Goal: Browse casually: Explore the website without a specific task or goal

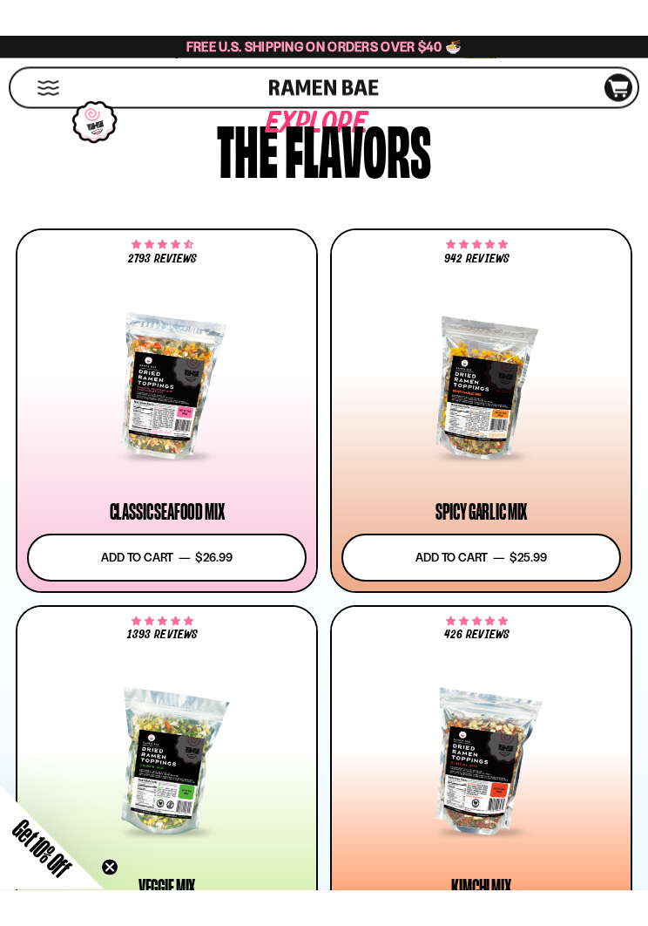
scroll to position [879, 0]
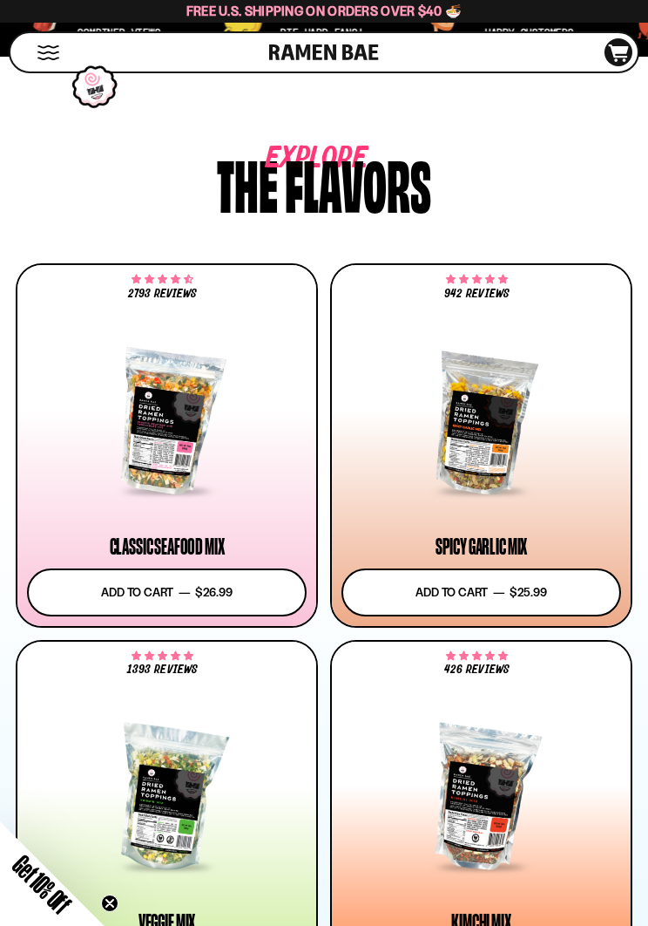
click at [147, 409] on div at bounding box center [167, 422] width 280 height 142
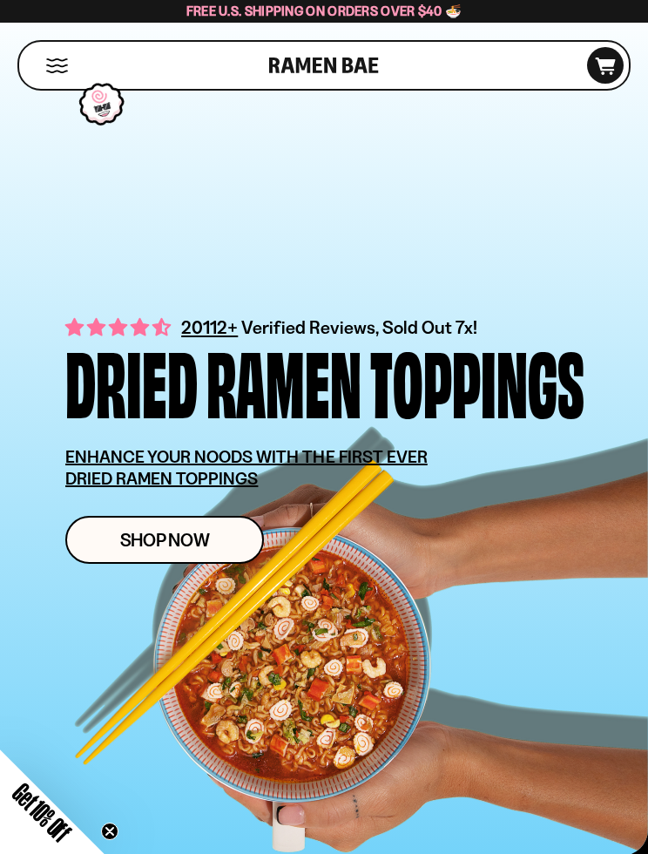
scroll to position [951, 0]
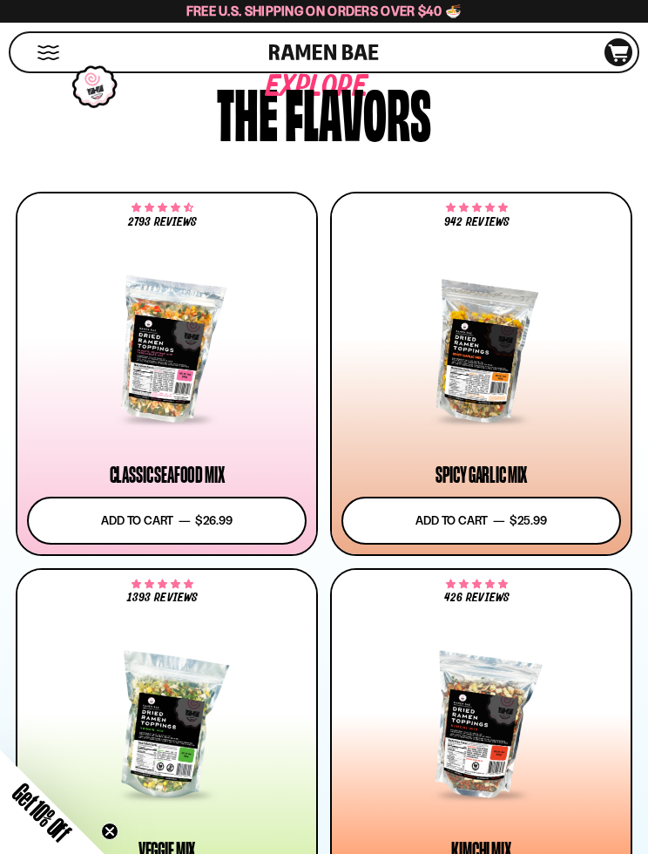
click at [509, 447] on div at bounding box center [482, 346] width 280 height 210
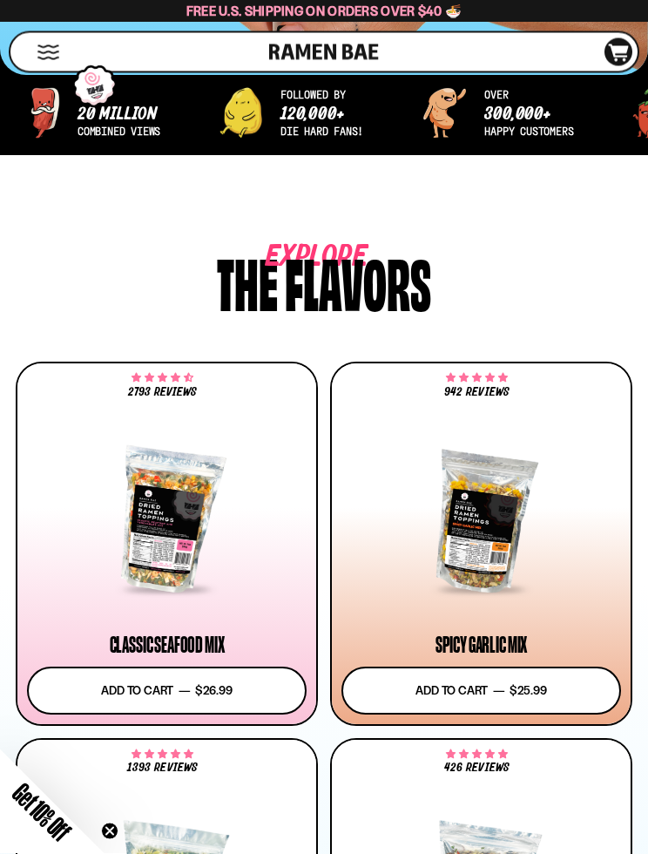
scroll to position [776, 0]
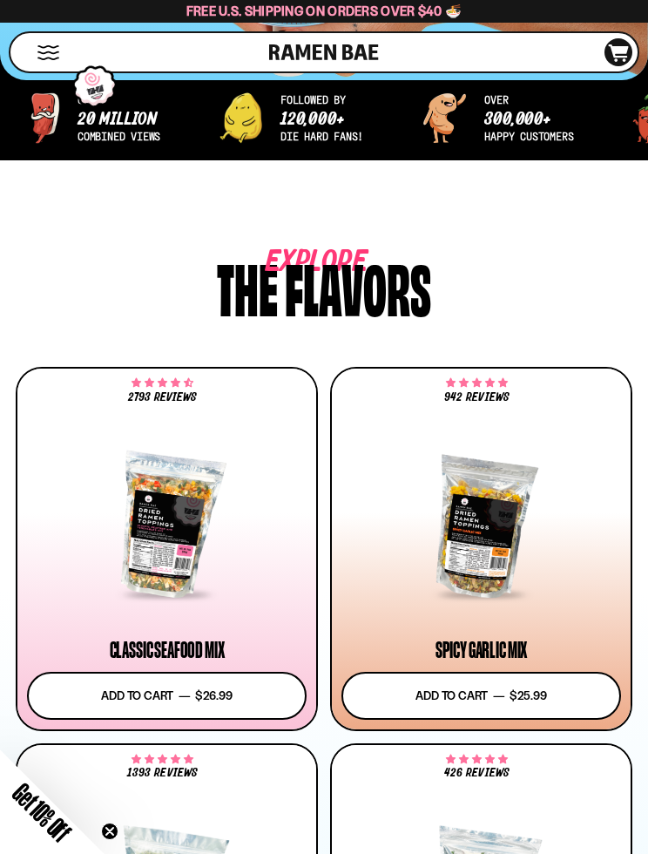
click at [518, 559] on div at bounding box center [482, 526] width 280 height 142
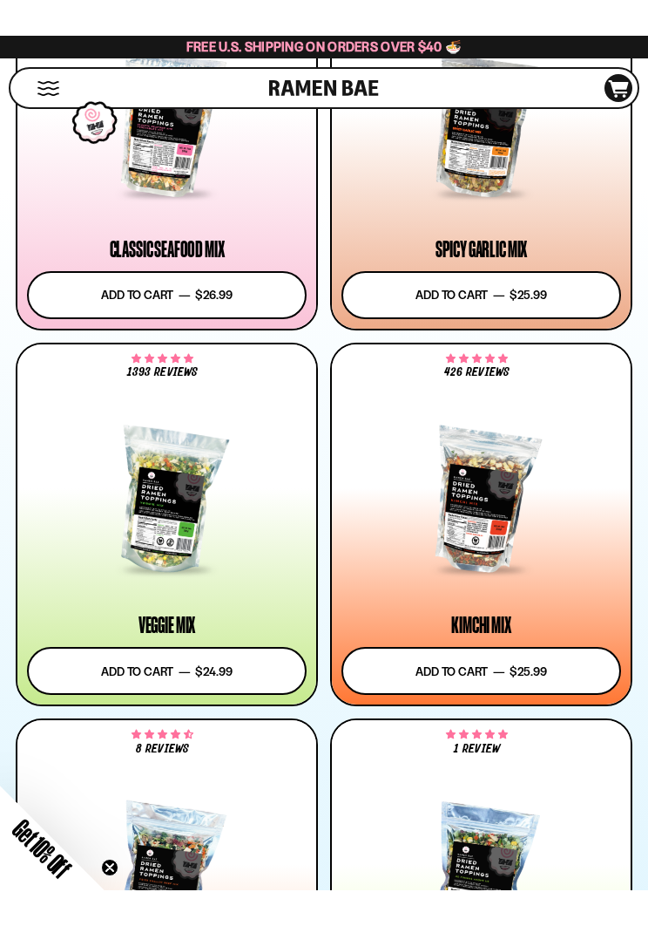
scroll to position [1143, 0]
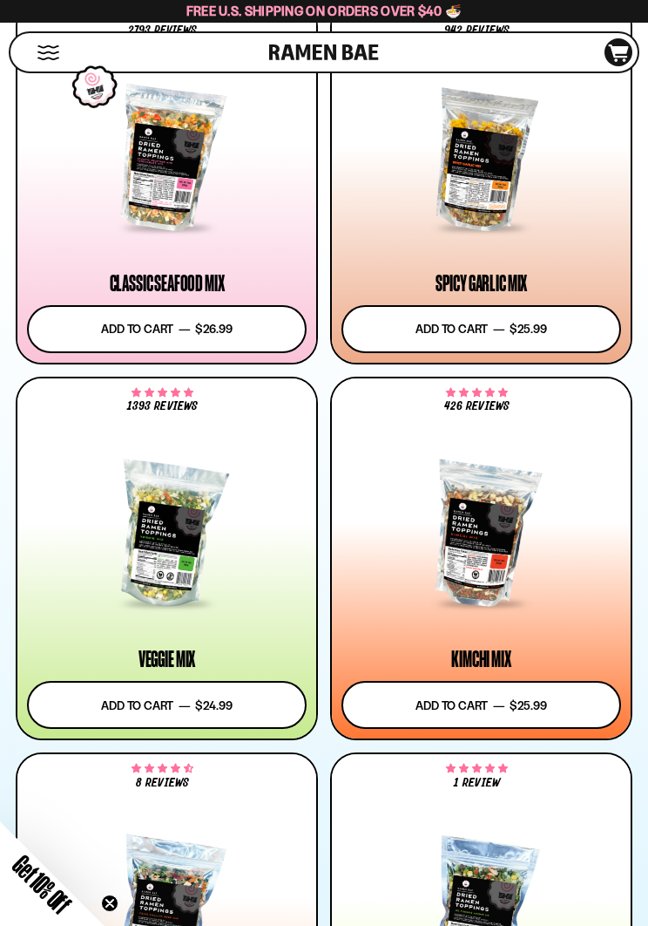
click at [150, 528] on div at bounding box center [167, 535] width 280 height 142
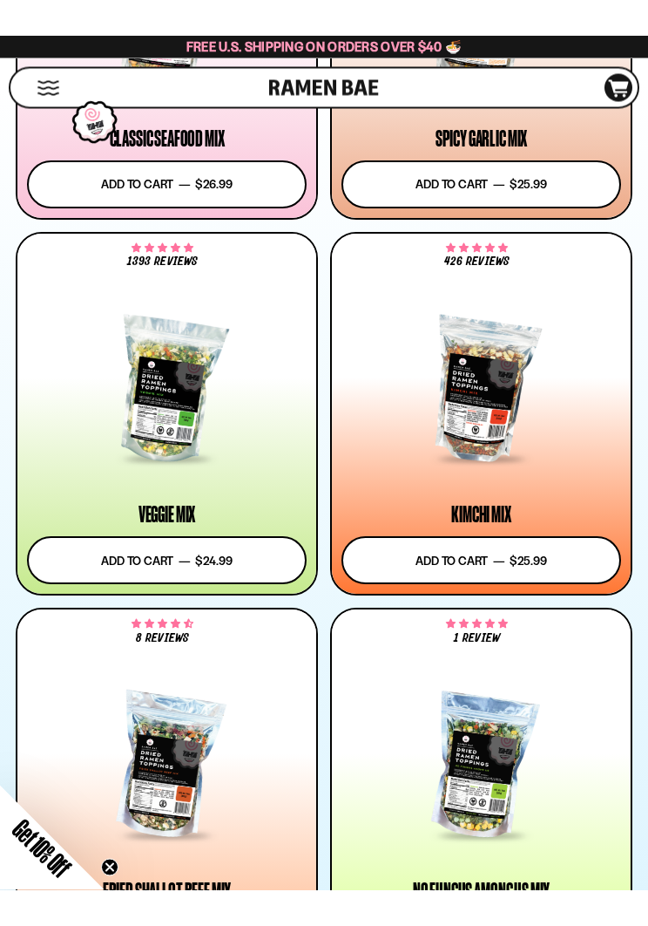
scroll to position [1259, 0]
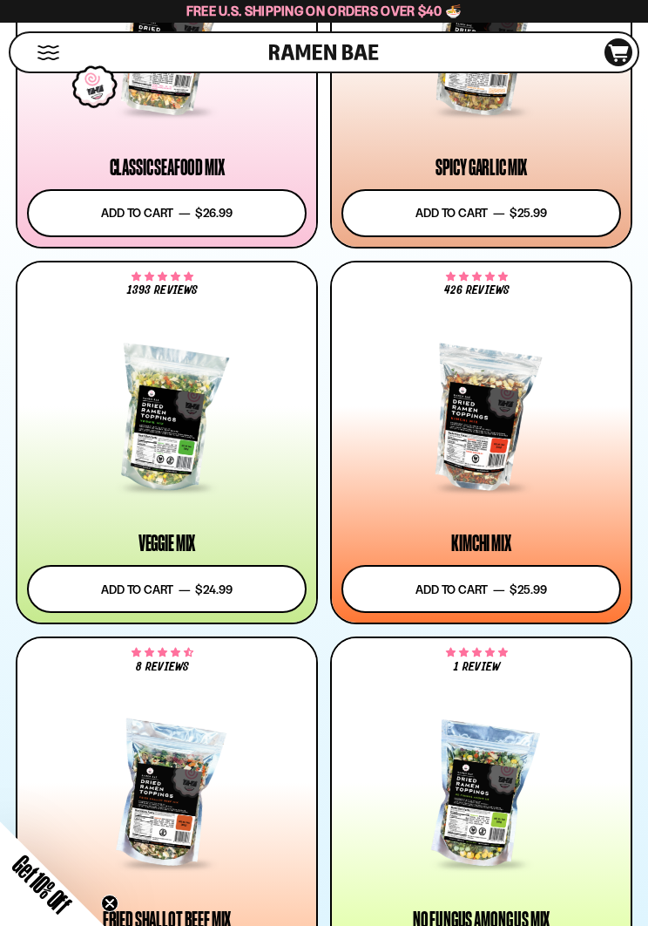
click at [499, 527] on div "426 reviews $25.99 Kimchi Mix Add to cart Add — Regular price $25.99 Regular pr…" at bounding box center [481, 442] width 299 height 361
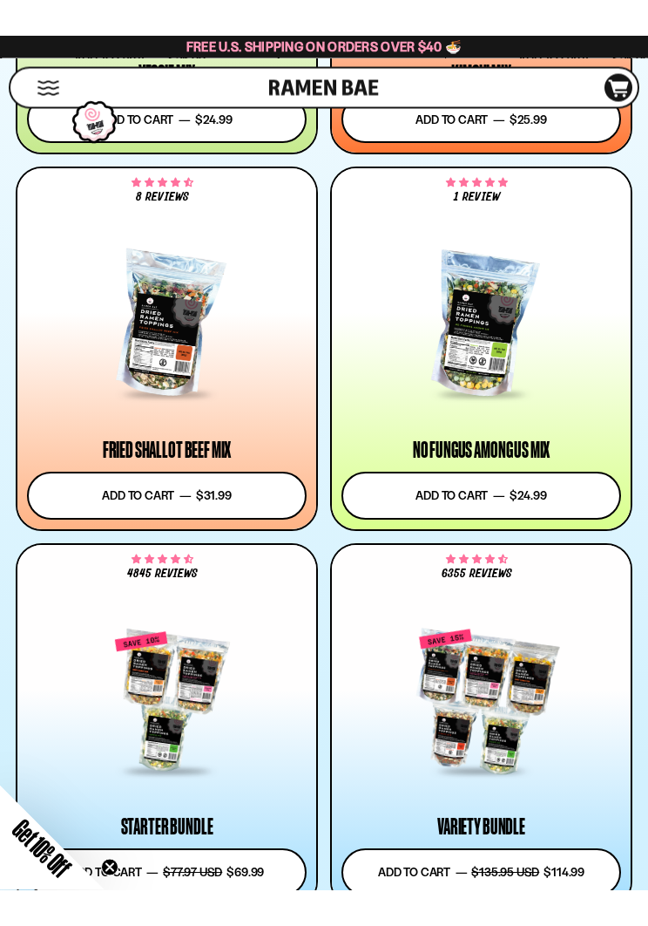
scroll to position [1723, 0]
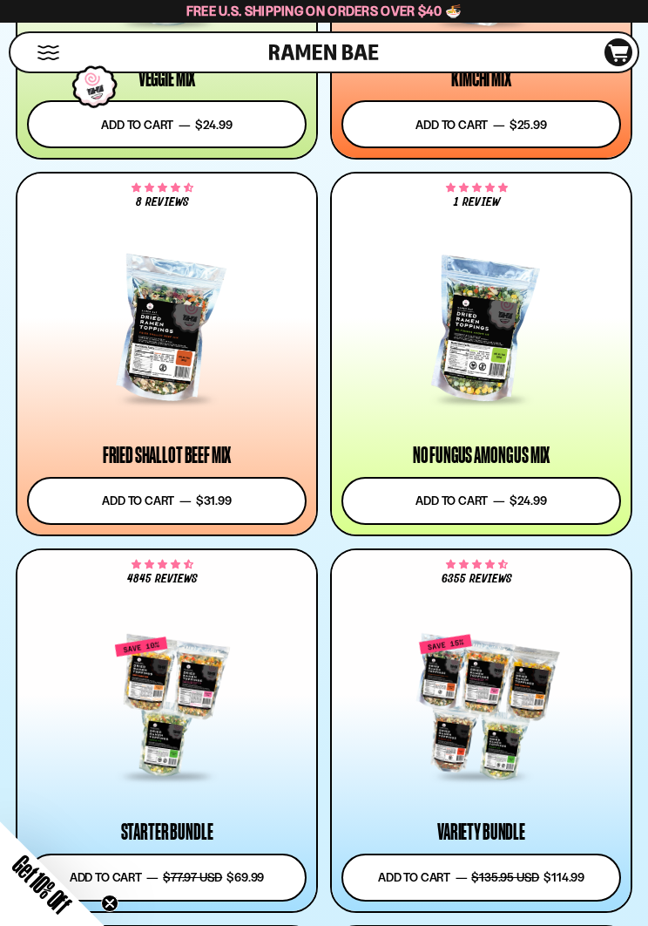
click at [477, 326] on div at bounding box center [482, 331] width 280 height 142
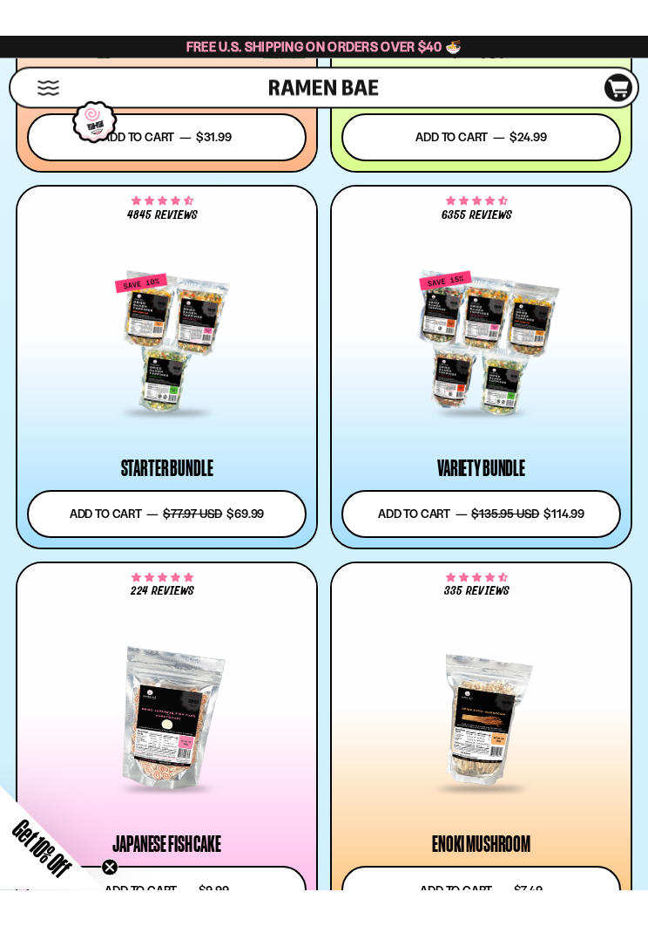
scroll to position [2051, 0]
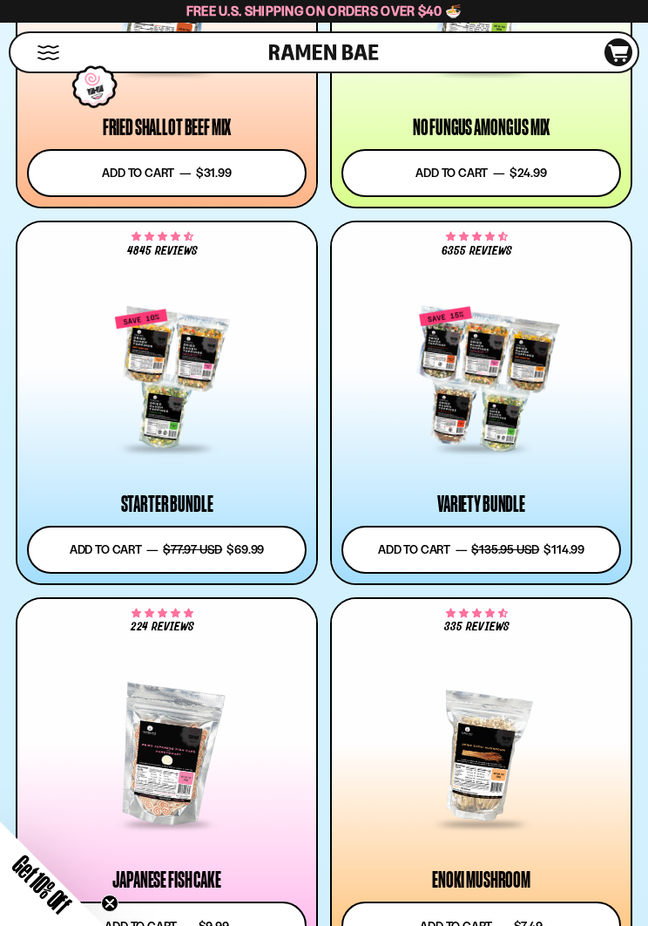
click at [154, 406] on div at bounding box center [167, 380] width 280 height 142
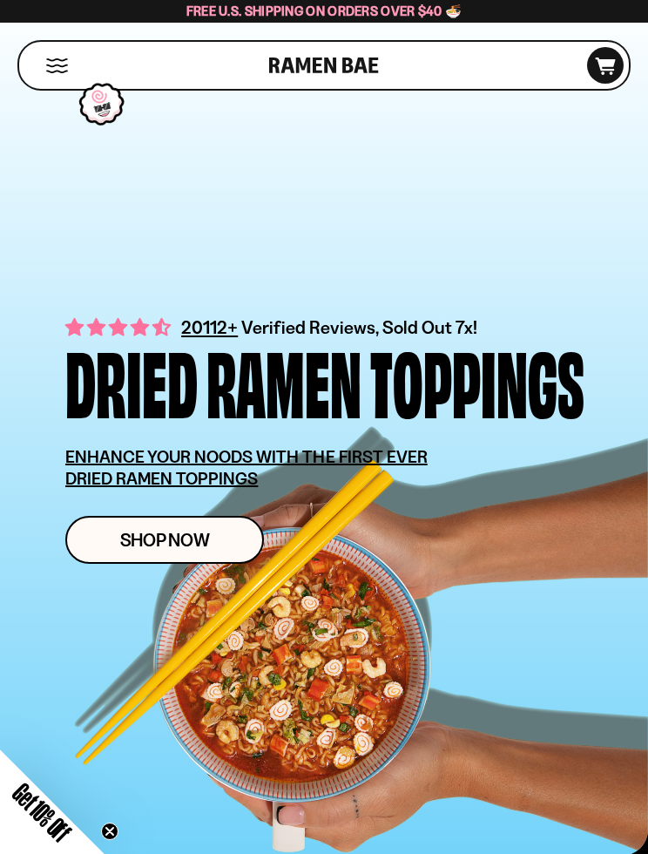
scroll to position [2122, 0]
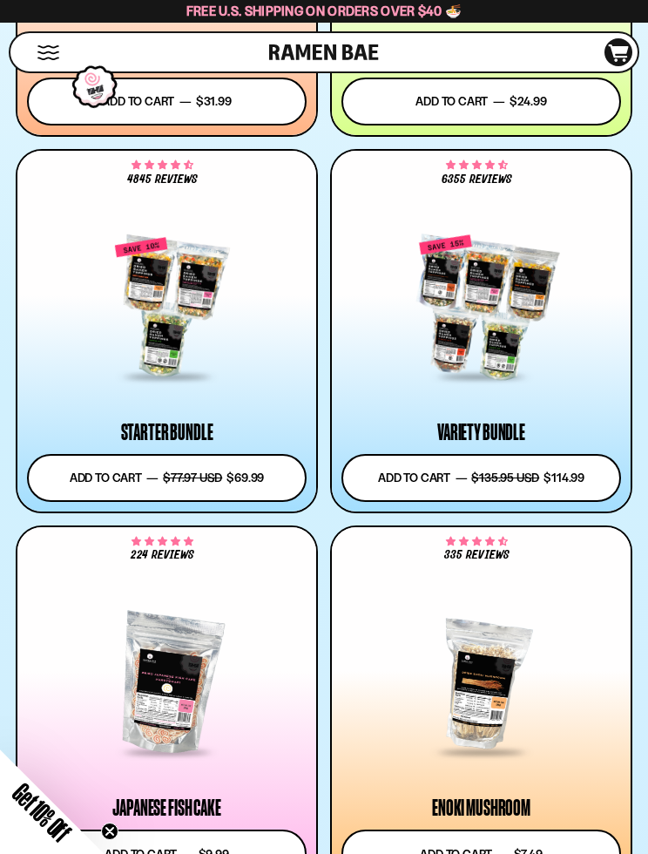
click at [564, 412] on div "6355 reviews $114.99 Variety Bundle Add to cart Add — Regular price $114.99 Reg…" at bounding box center [481, 331] width 299 height 361
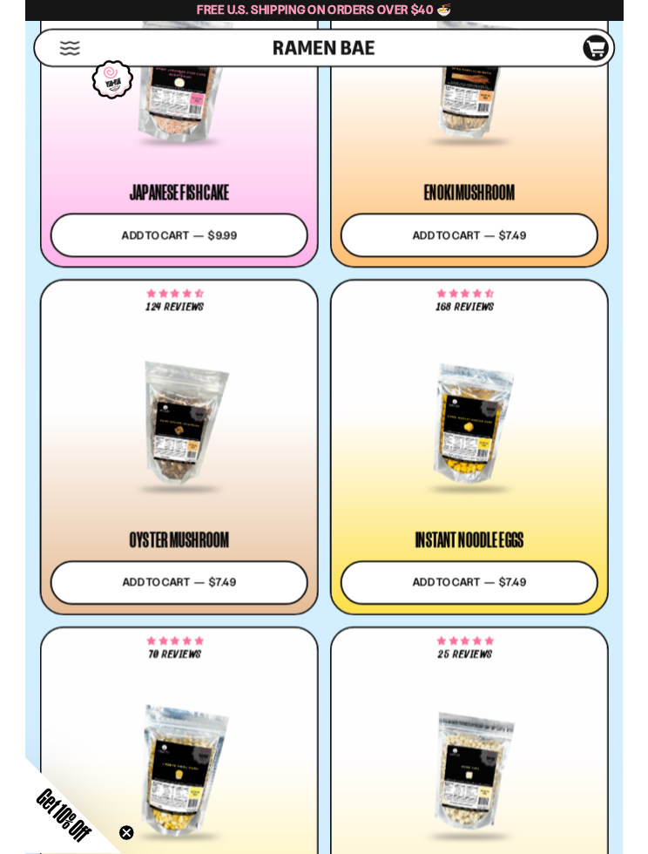
scroll to position [2790, 0]
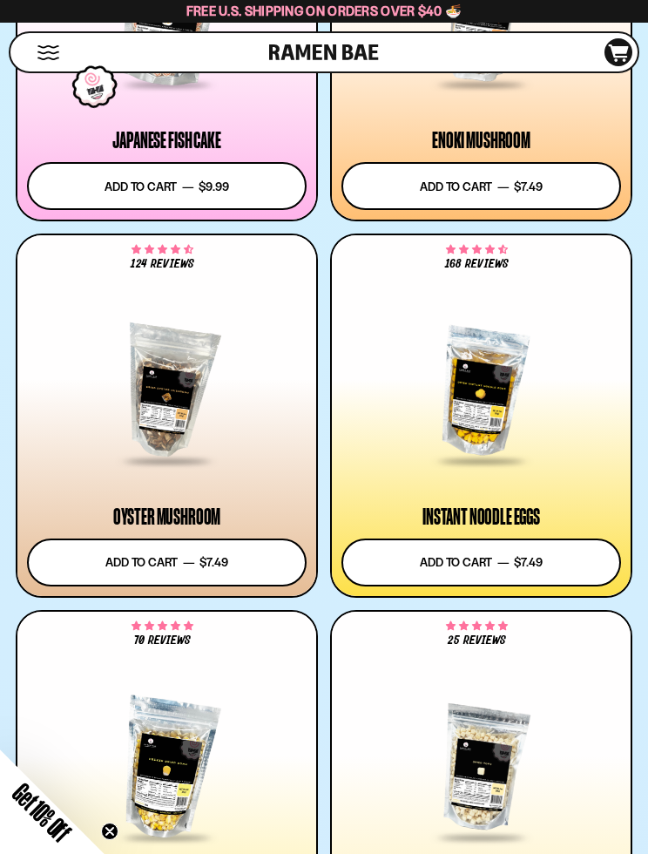
click at [518, 441] on div at bounding box center [482, 393] width 280 height 142
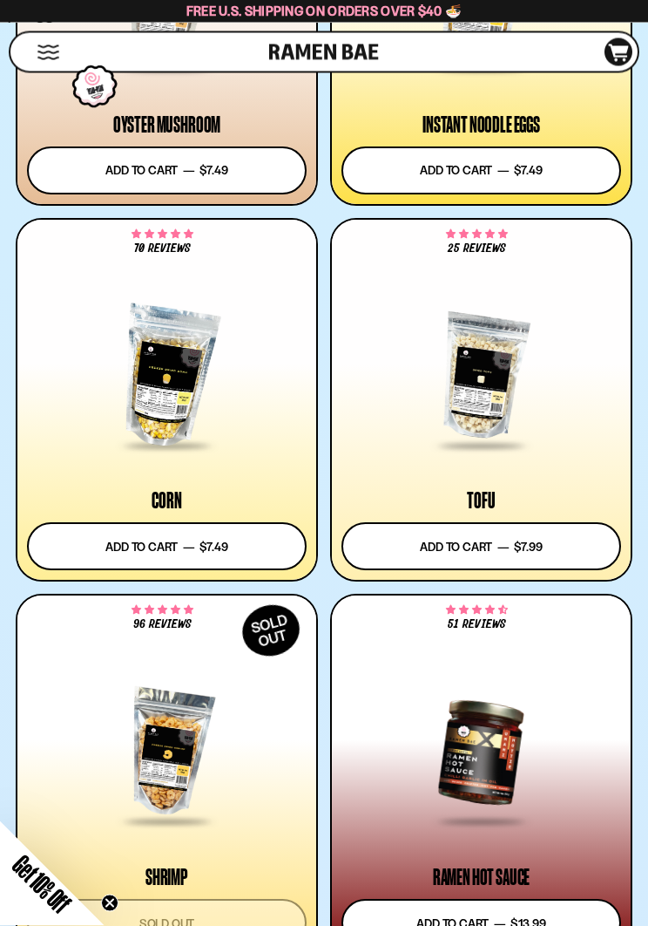
scroll to position [3198, 0]
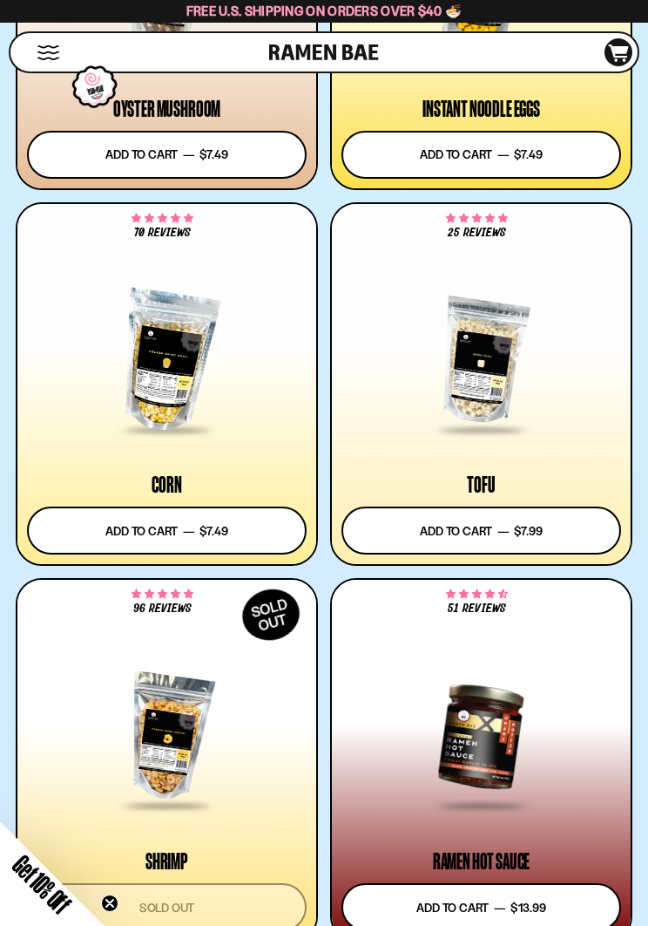
click at [119, 437] on span at bounding box center [167, 429] width 105 height 17
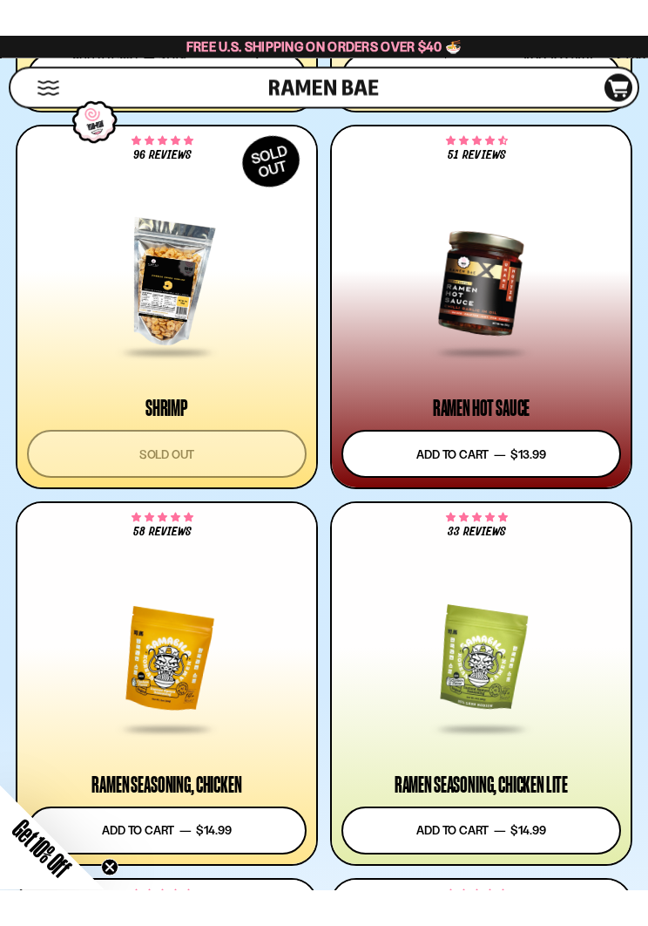
scroll to position [3636, 0]
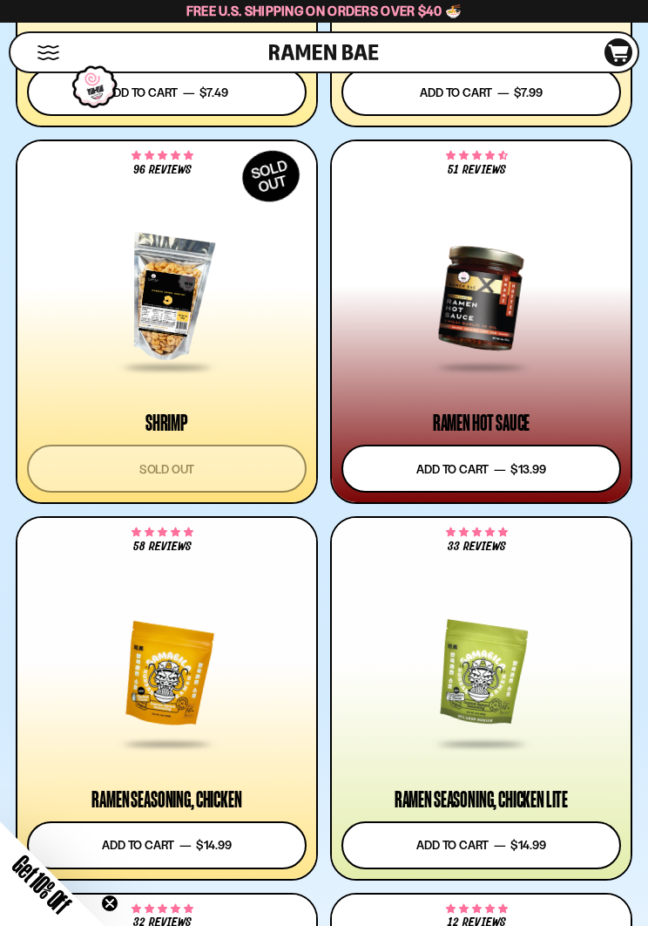
click at [469, 381] on div at bounding box center [482, 294] width 280 height 210
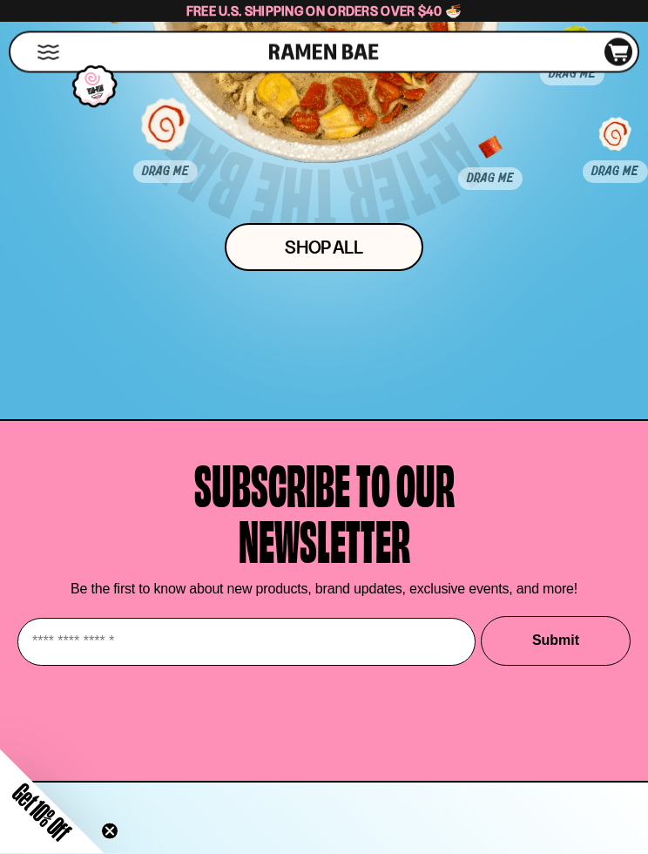
scroll to position [8319, 0]
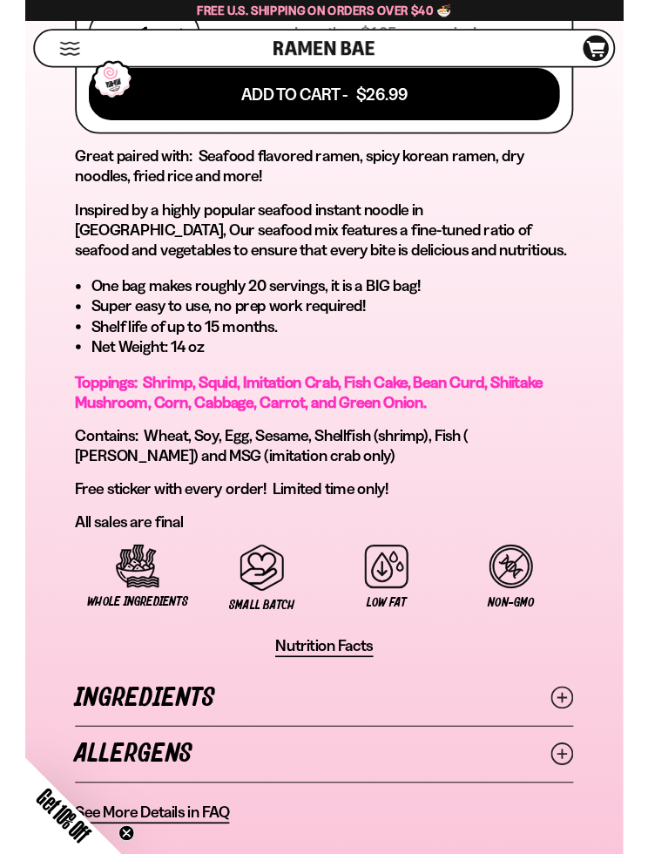
scroll to position [1232, 0]
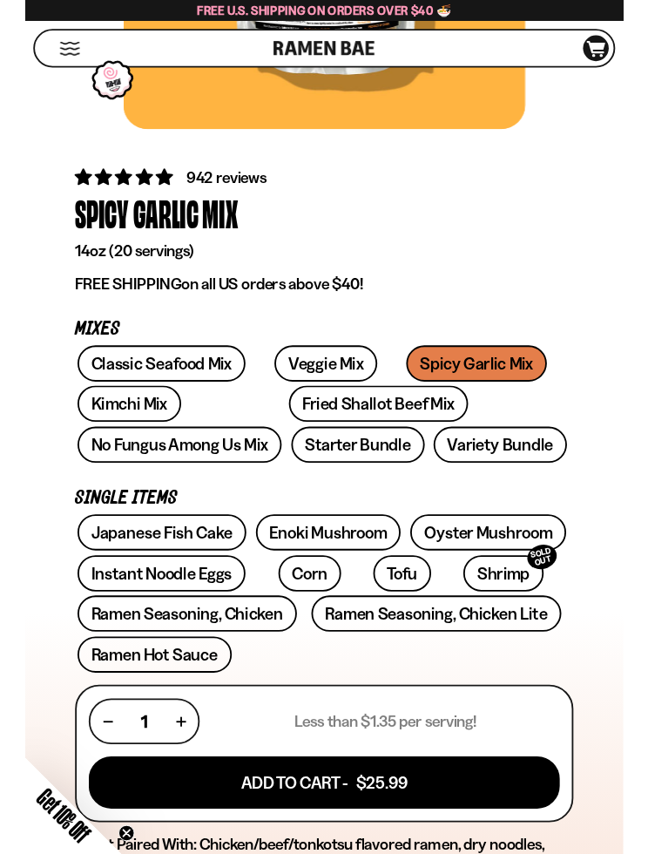
scroll to position [493, 0]
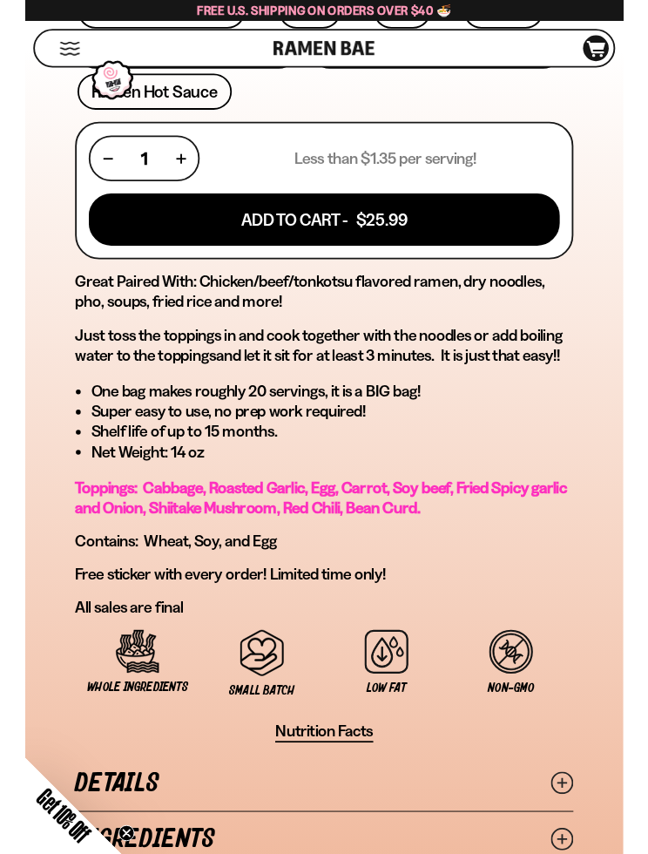
scroll to position [1099, 0]
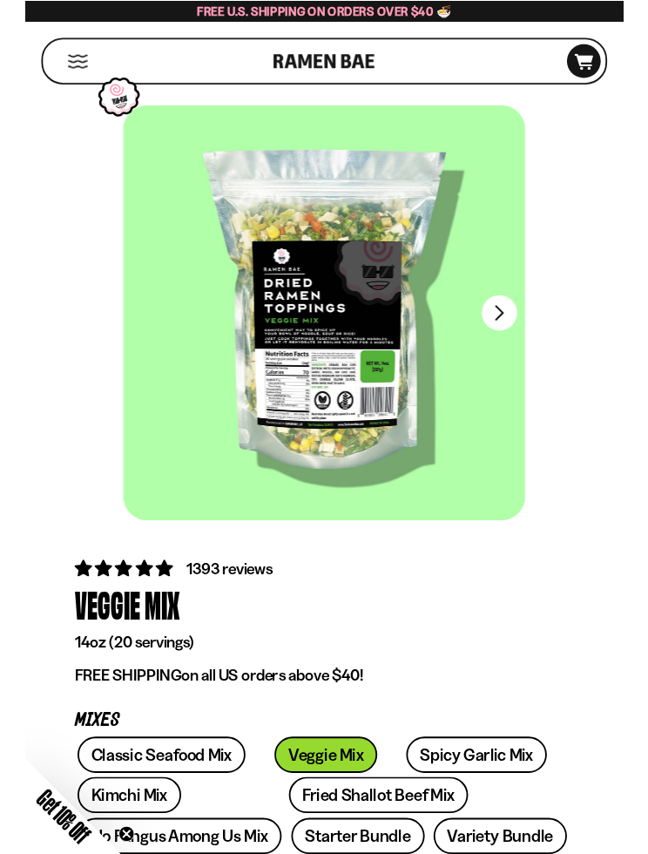
scroll to position [71, 0]
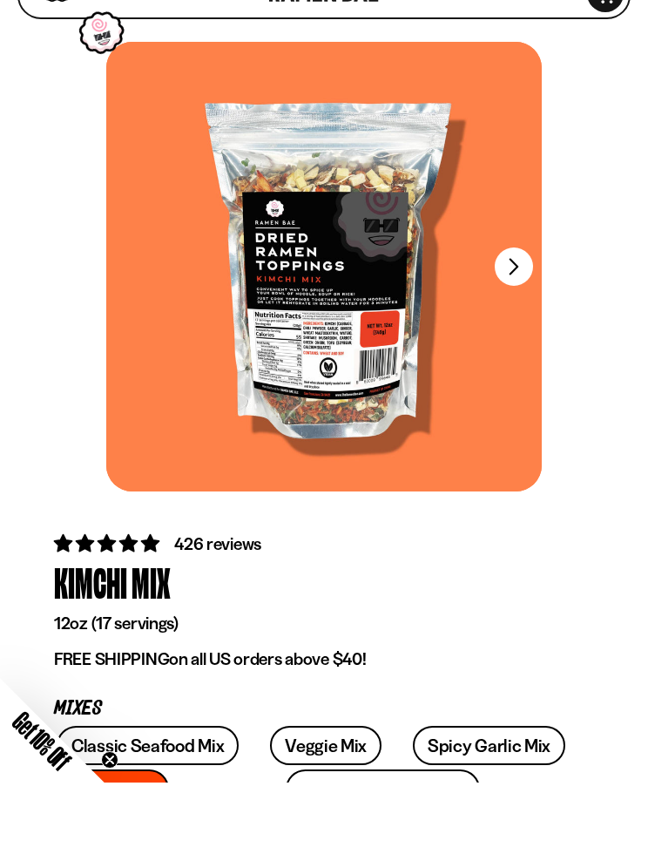
scroll to position [71, 0]
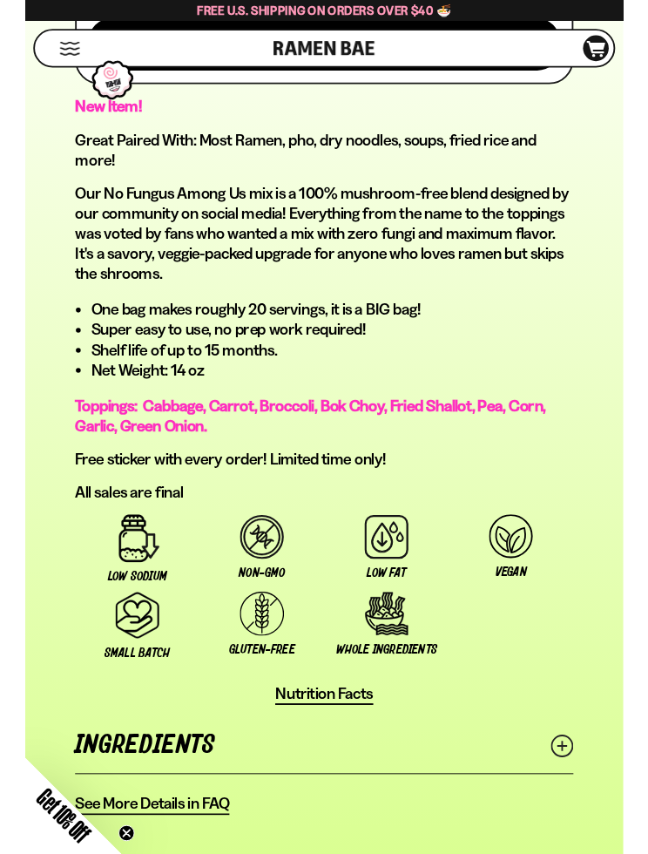
scroll to position [1293, 0]
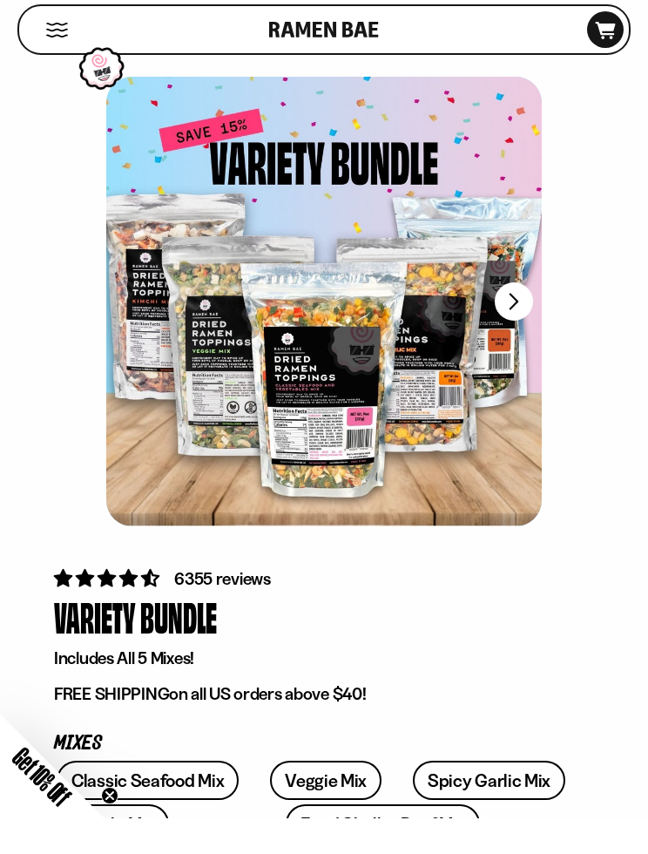
scroll to position [37, 0]
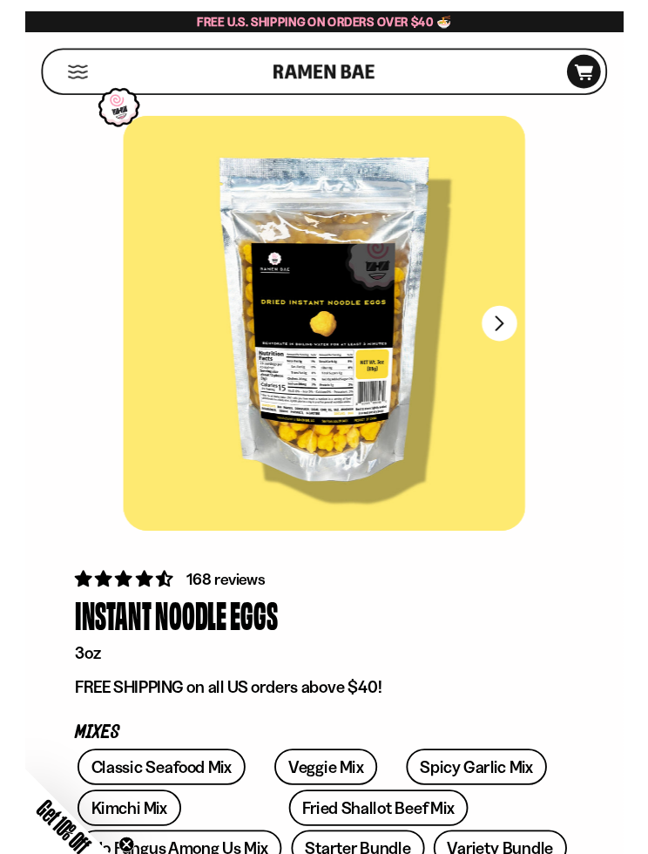
scroll to position [56, 0]
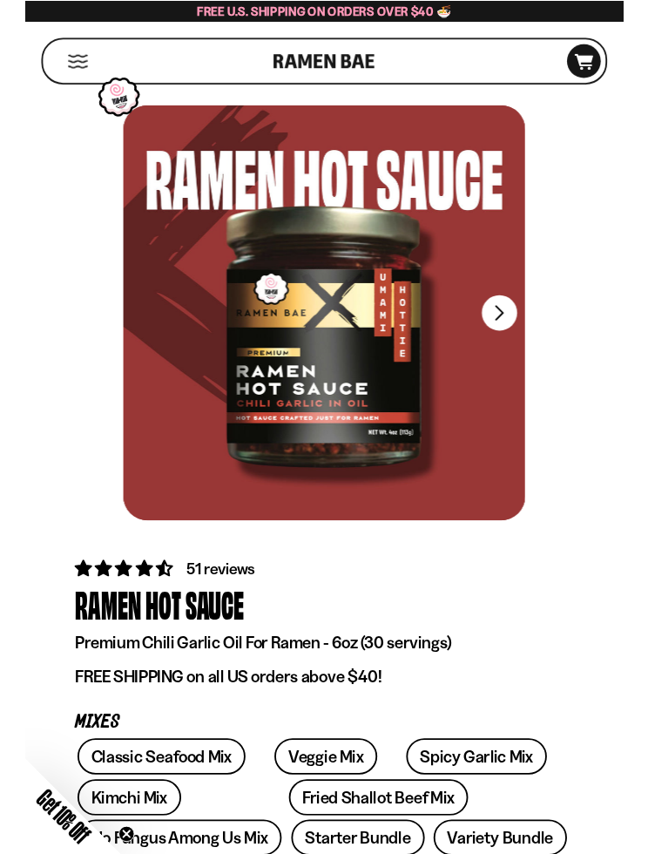
scroll to position [71, 0]
